Goal: Information Seeking & Learning: Learn about a topic

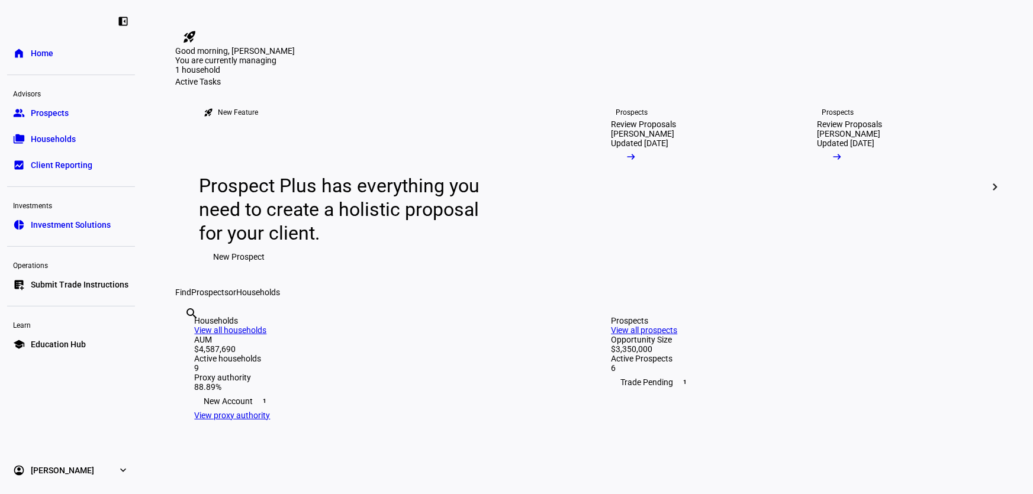
click at [60, 143] on span "Households" at bounding box center [53, 139] width 45 height 12
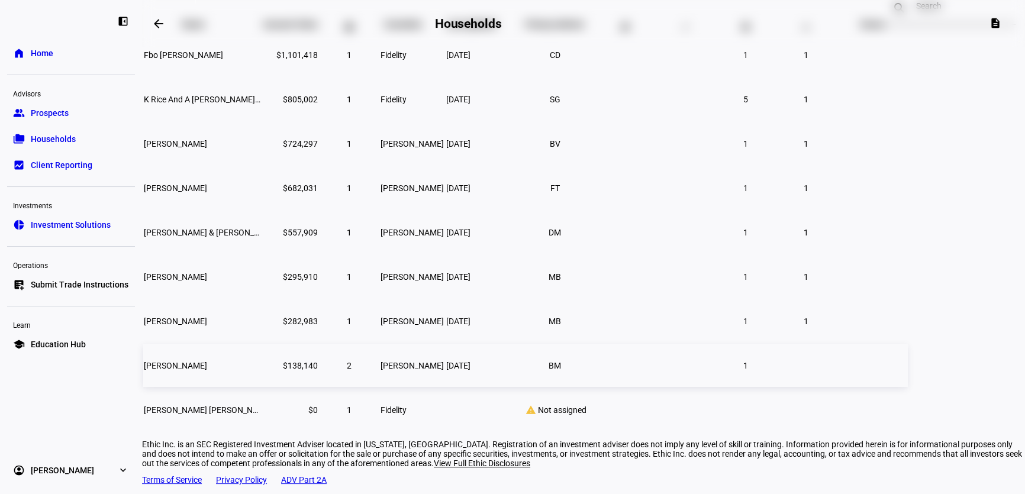
scroll to position [97, 0]
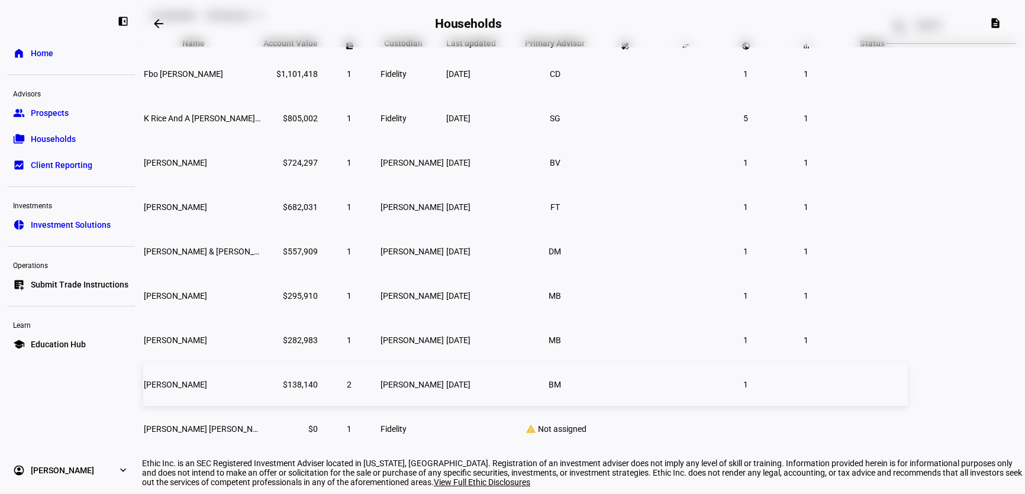
click at [207, 389] on span "[PERSON_NAME]" at bounding box center [175, 384] width 63 height 9
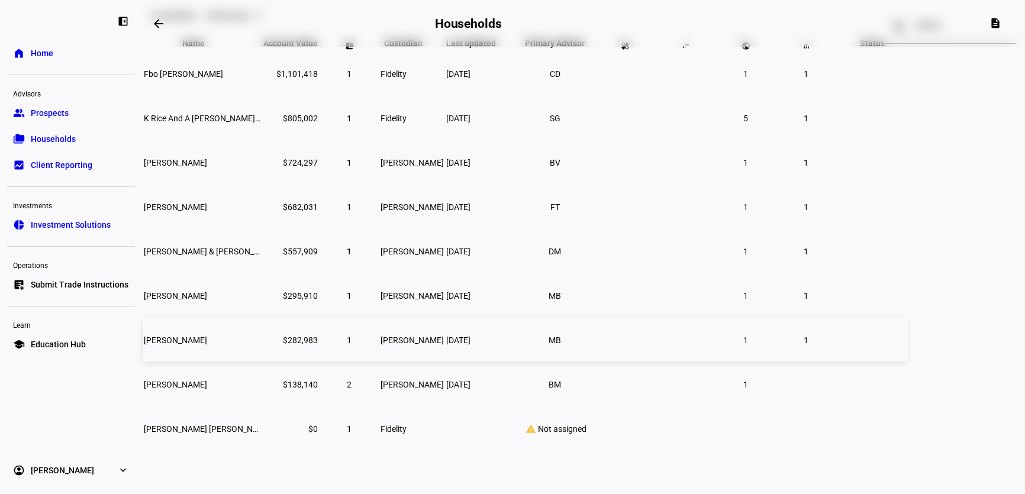
scroll to position [71, 0]
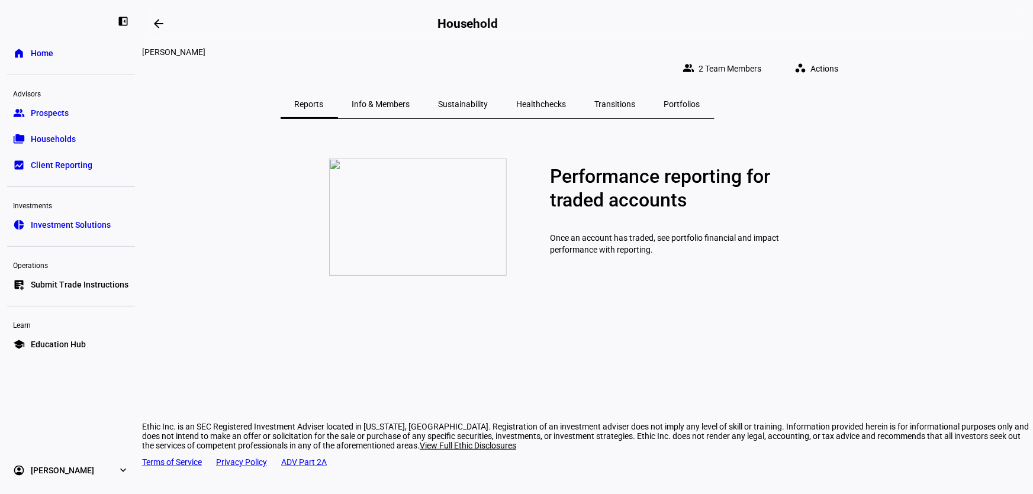
click at [488, 100] on span "Sustainability" at bounding box center [464, 104] width 50 height 8
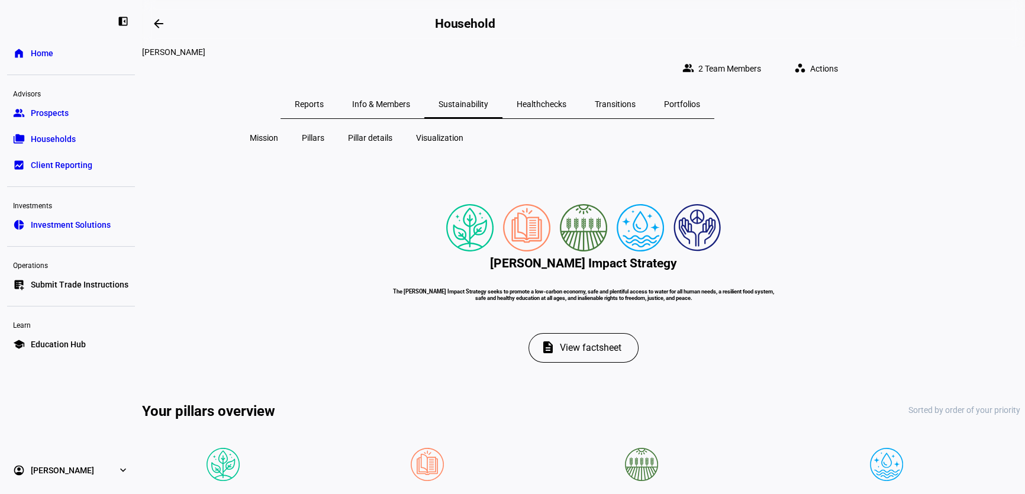
click at [566, 100] on span "Healthchecks" at bounding box center [542, 104] width 50 height 8
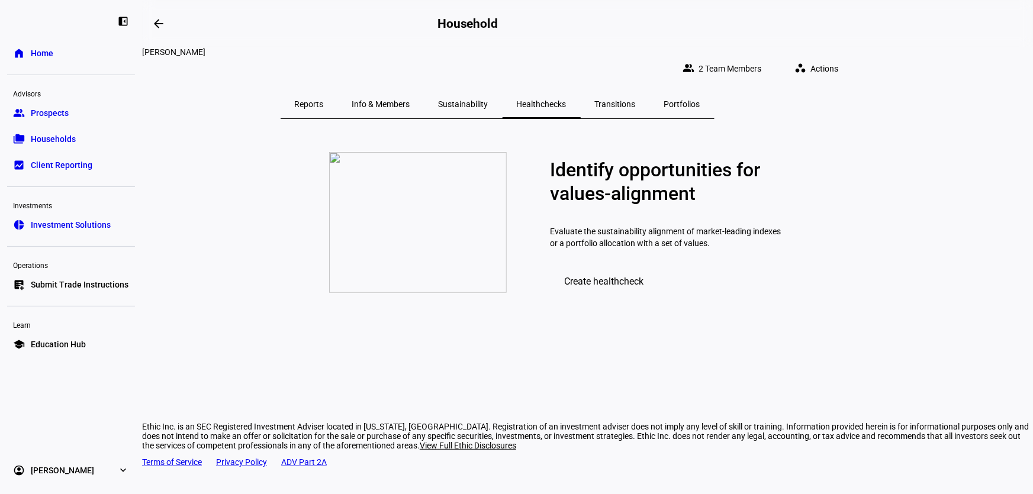
click at [636, 90] on span "Transitions" at bounding box center [615, 104] width 41 height 28
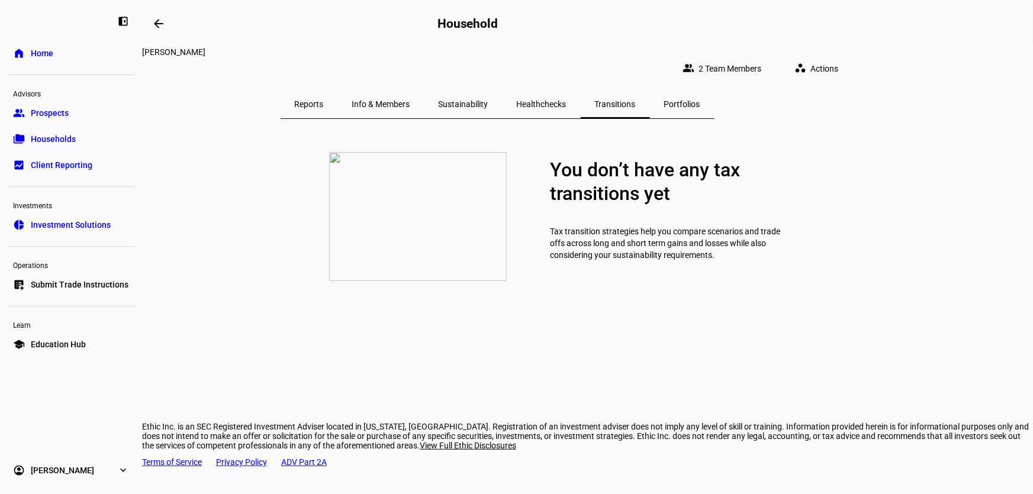
click at [700, 100] on span "Portfolios" at bounding box center [682, 104] width 36 height 8
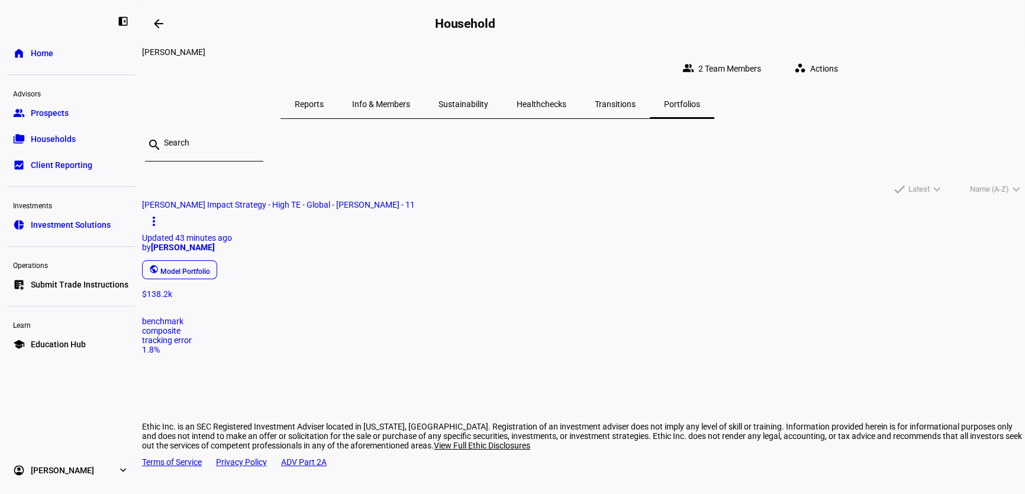
click at [357, 299] on div "$138.2k" at bounding box center [583, 293] width 883 height 9
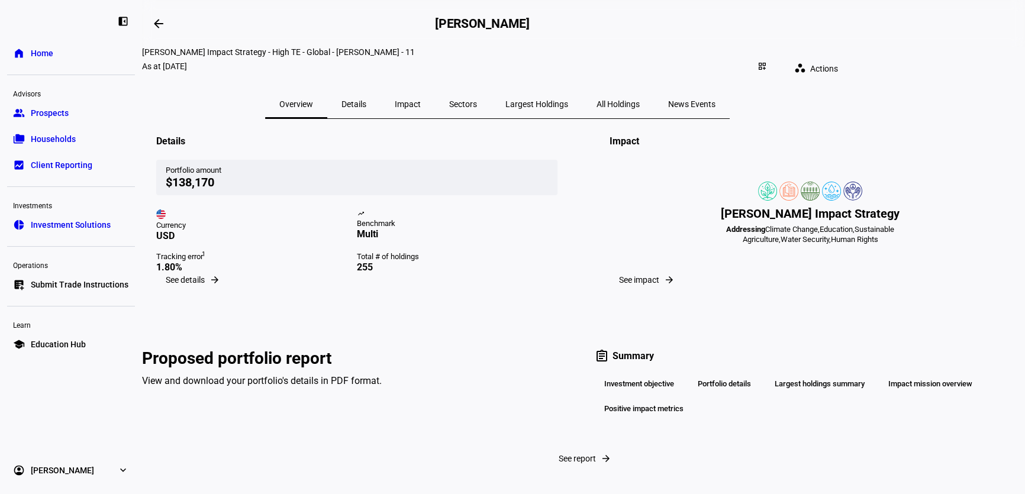
click at [366, 100] on span "Details" at bounding box center [353, 104] width 25 height 8
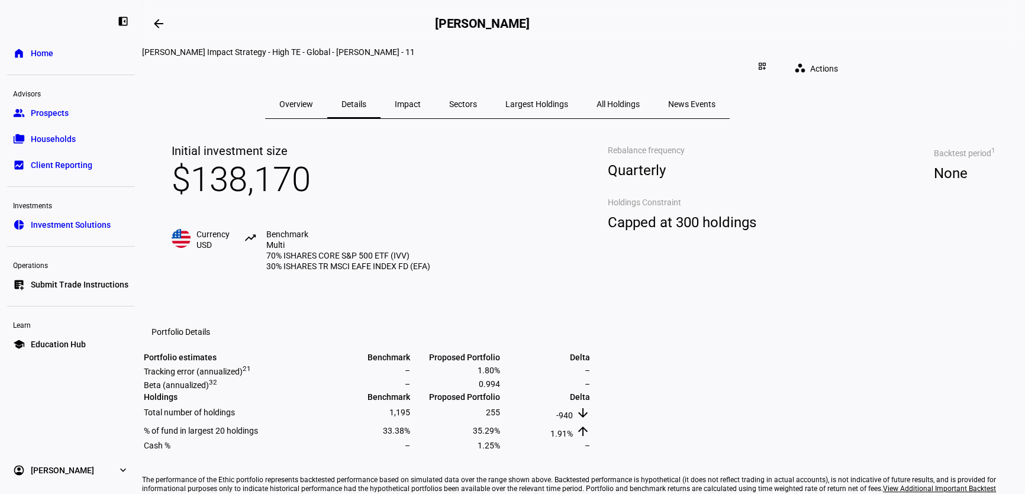
click at [640, 100] on span "All Holdings" at bounding box center [618, 104] width 43 height 8
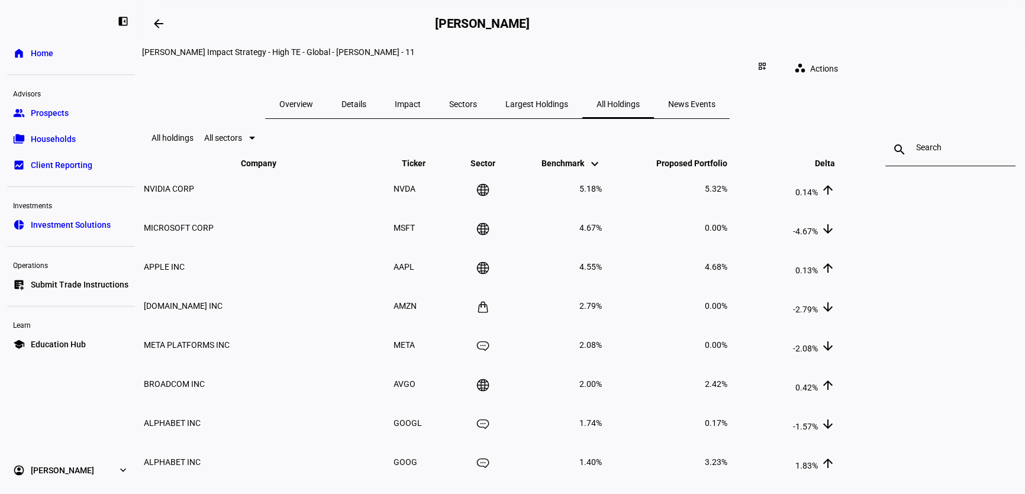
click at [50, 137] on span "Households" at bounding box center [53, 139] width 45 height 12
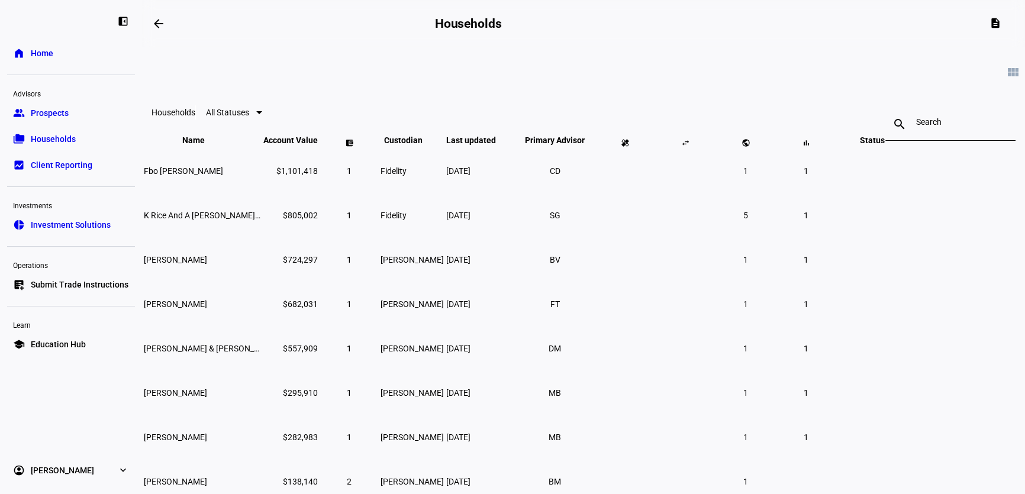
click at [64, 136] on span "Households" at bounding box center [53, 139] width 45 height 12
click at [77, 53] on link "home Home" at bounding box center [71, 53] width 128 height 24
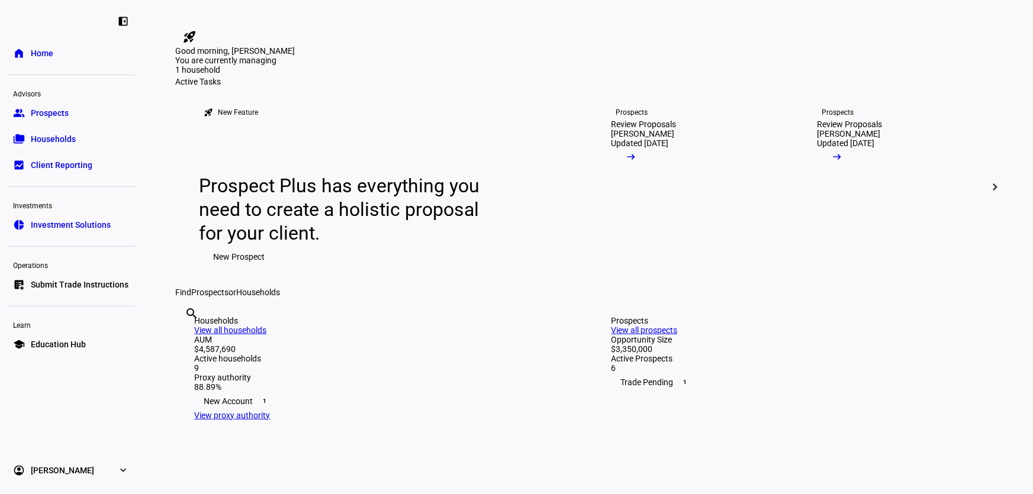
click at [65, 146] on link "folder_copy Households" at bounding box center [71, 139] width 128 height 24
